Goal: Check status: Check status

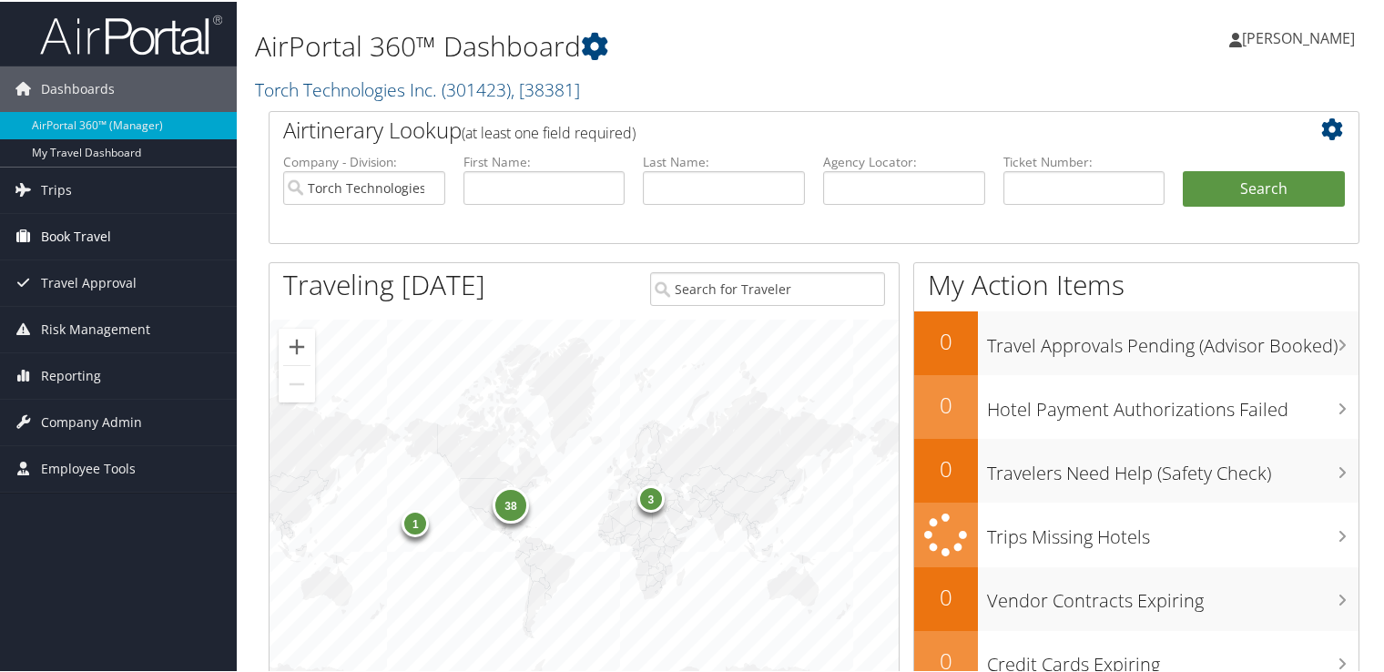
click at [72, 241] on span "Book Travel" at bounding box center [76, 235] width 70 height 46
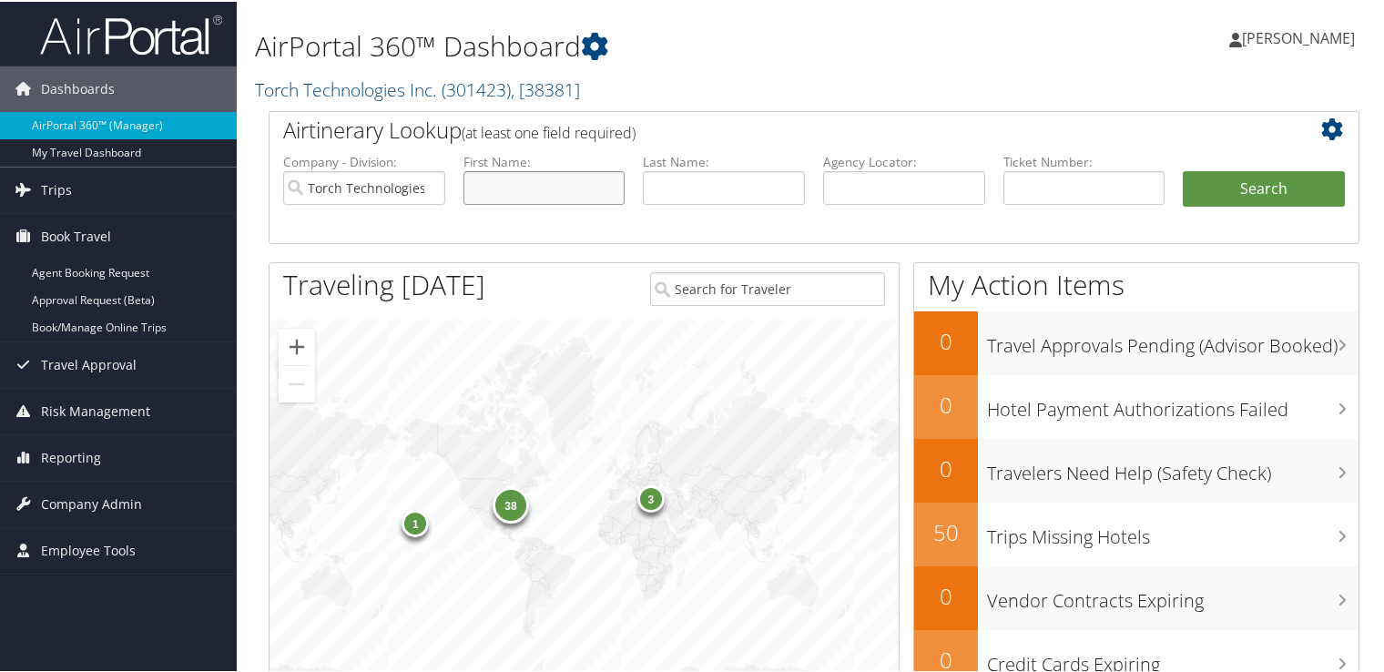
click at [543, 189] on input "text" at bounding box center [545, 186] width 162 height 34
click at [666, 180] on input "text" at bounding box center [724, 186] width 162 height 34
type input "bavis"
click at [1183, 169] on button "Search" at bounding box center [1264, 187] width 162 height 36
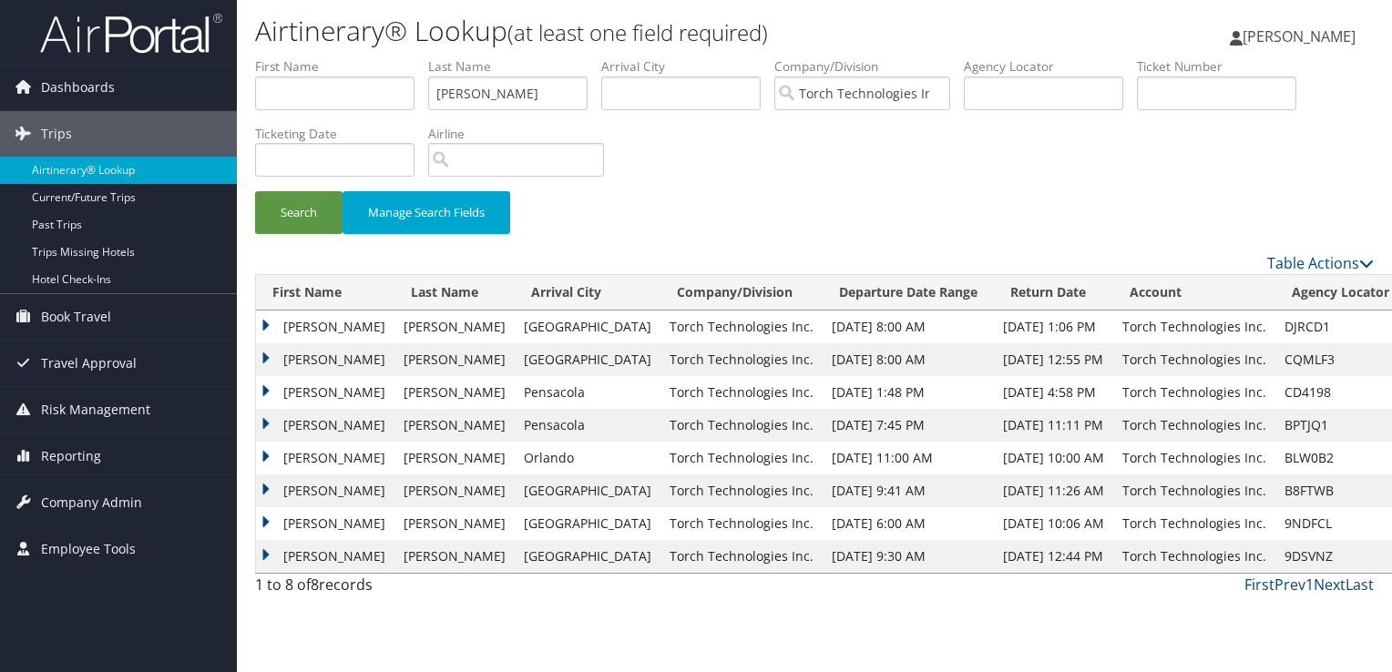
click at [270, 324] on td "RICHARD BRIAN" at bounding box center [325, 327] width 138 height 33
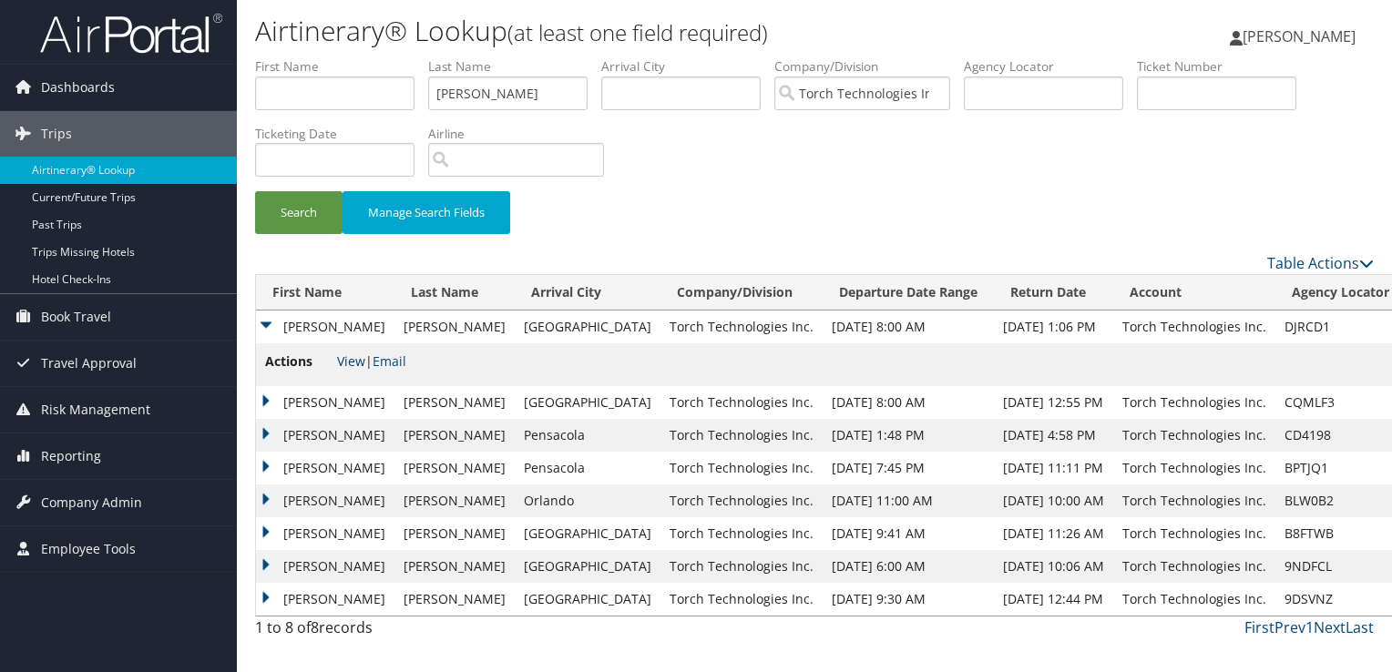
click at [358, 366] on link "View" at bounding box center [351, 360] width 28 height 17
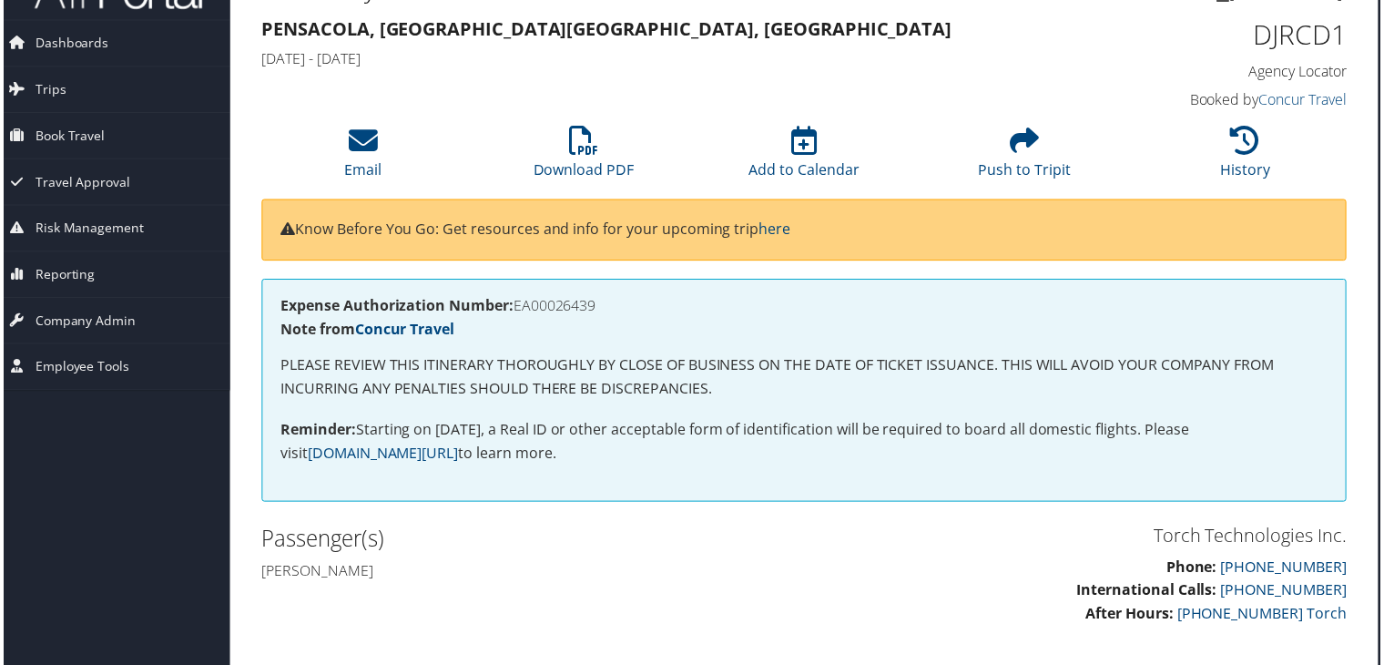
scroll to position [0, 9]
